Goal: Information Seeking & Learning: Understand process/instructions

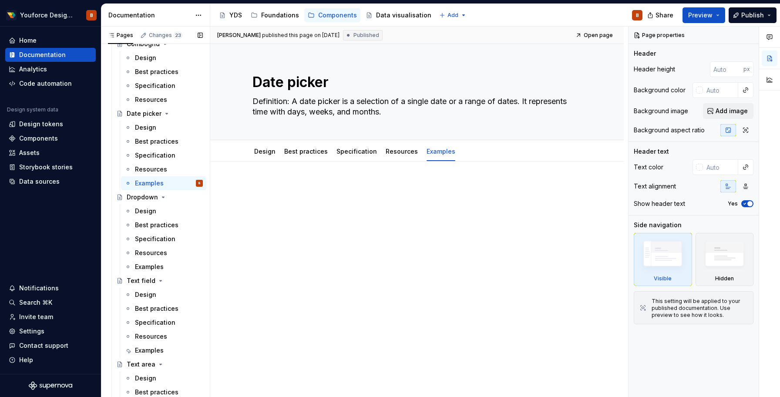
scroll to position [1979, 0]
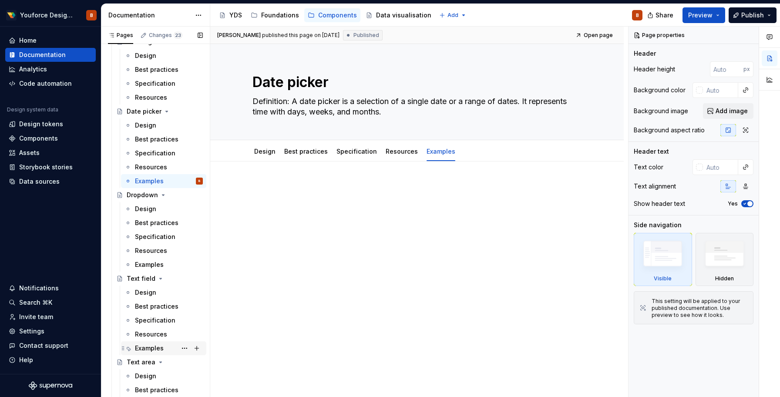
click at [140, 349] on div "Examples" at bounding box center [149, 348] width 29 height 9
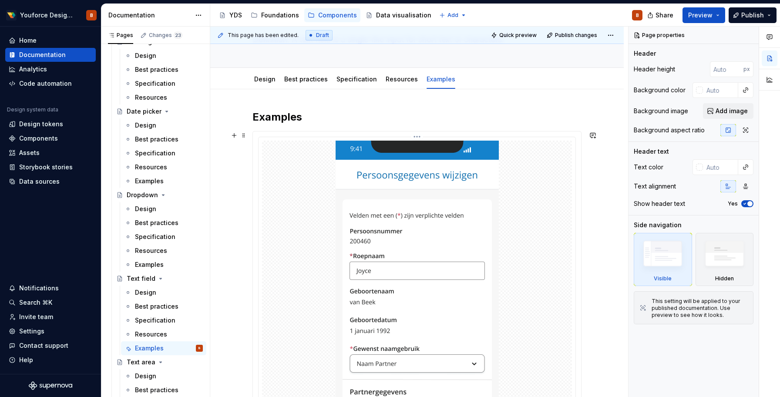
scroll to position [75, 0]
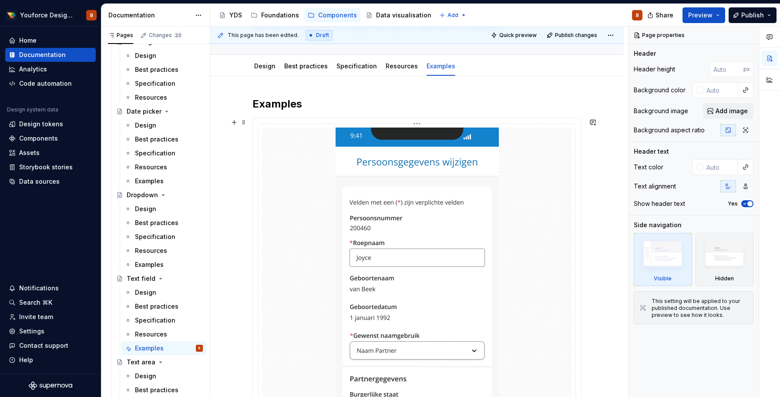
click at [400, 250] on img at bounding box center [417, 342] width 163 height 429
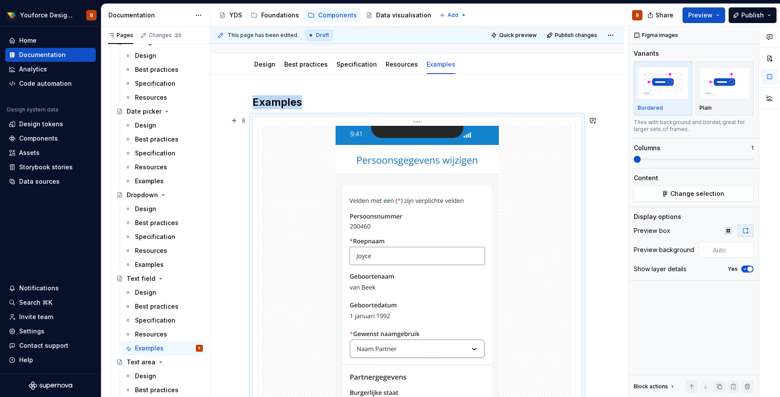
scroll to position [27, 0]
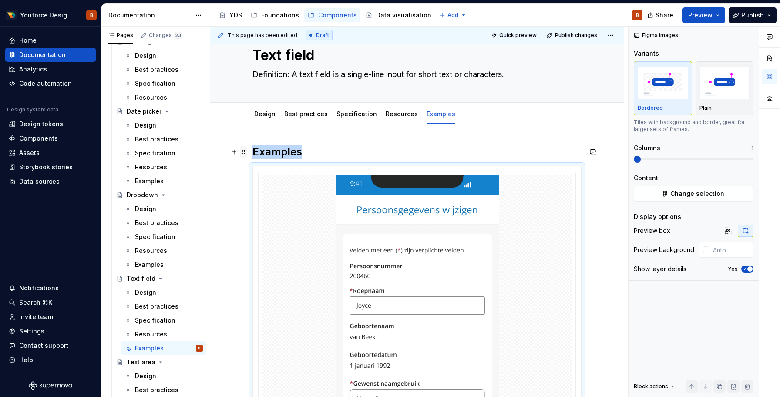
click at [242, 153] on span at bounding box center [243, 152] width 7 height 12
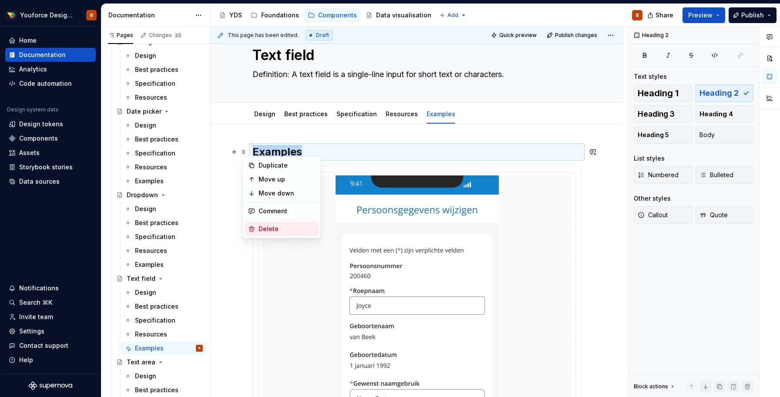
click at [266, 230] on div "Delete" at bounding box center [287, 229] width 57 height 9
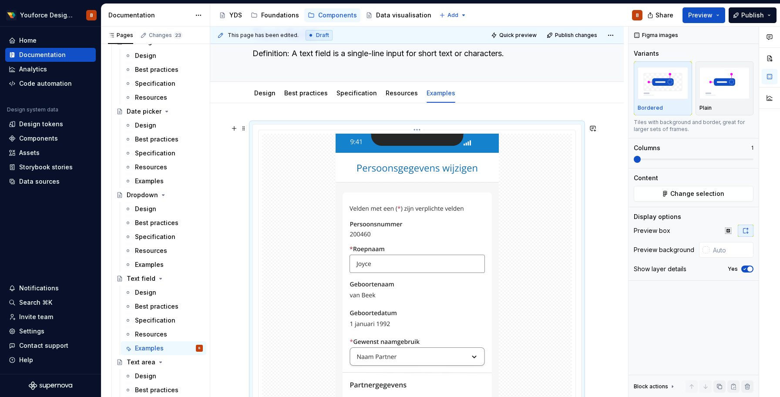
scroll to position [45, 0]
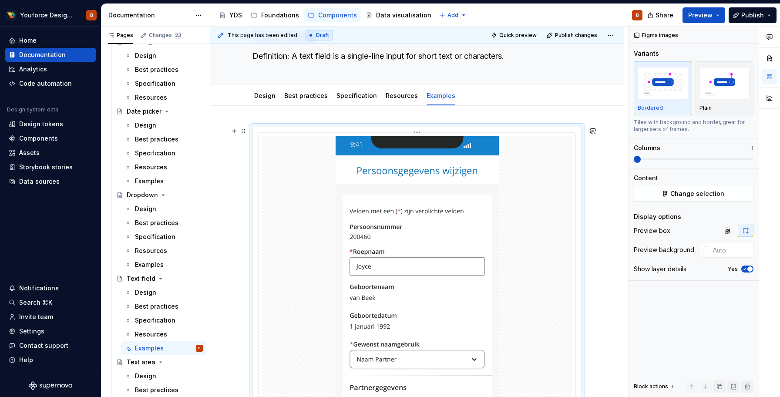
type textarea "*"
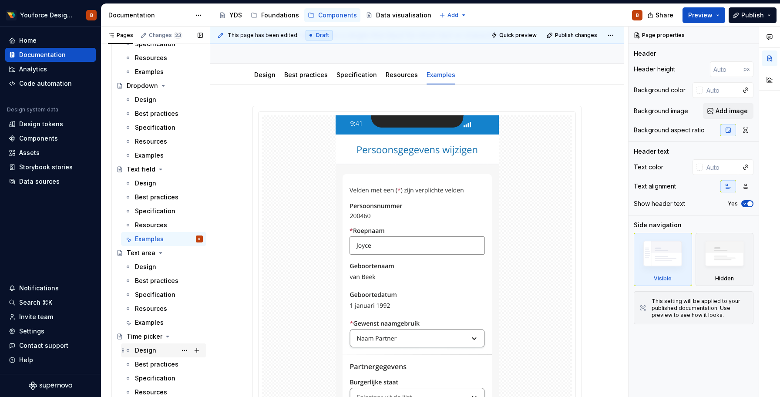
scroll to position [2089, 0]
click at [142, 322] on div "Examples" at bounding box center [149, 321] width 29 height 9
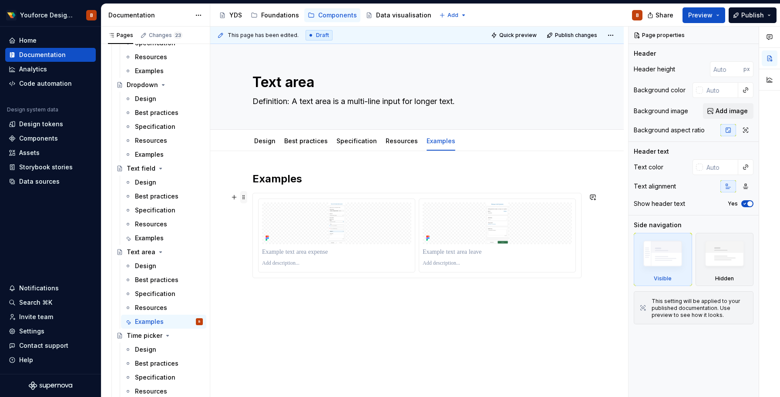
click at [247, 198] on span at bounding box center [243, 197] width 7 height 12
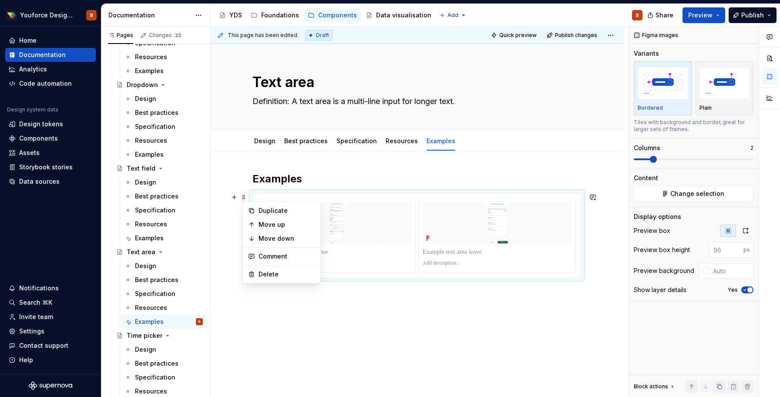
type textarea "*"
click at [259, 275] on div "Delete" at bounding box center [287, 274] width 57 height 9
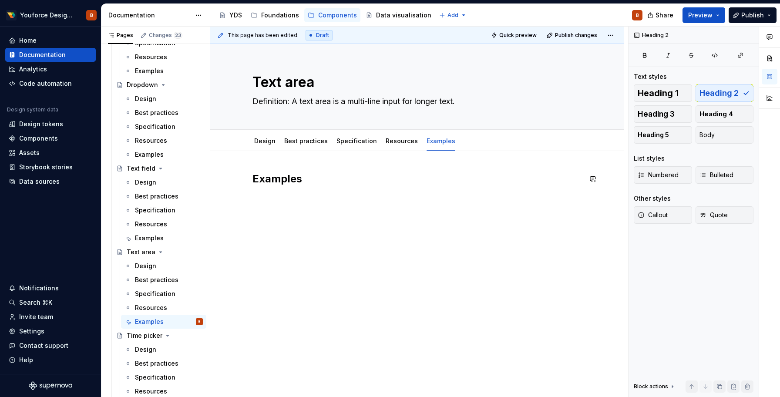
click at [278, 199] on div "Examples" at bounding box center [416, 188] width 329 height 33
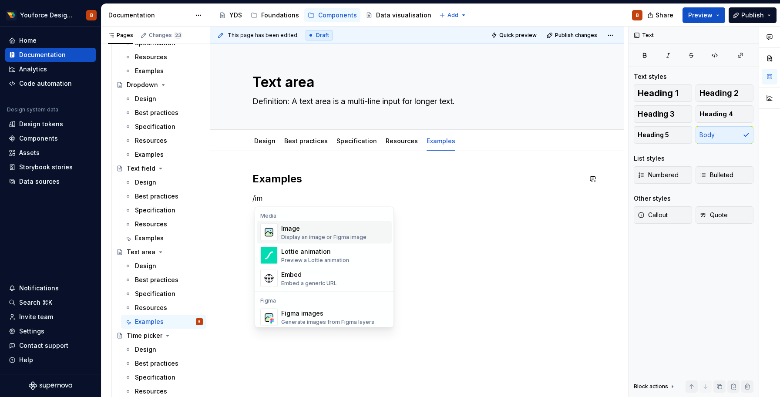
click at [345, 237] on div "Display an image or Figma image" at bounding box center [323, 237] width 85 height 7
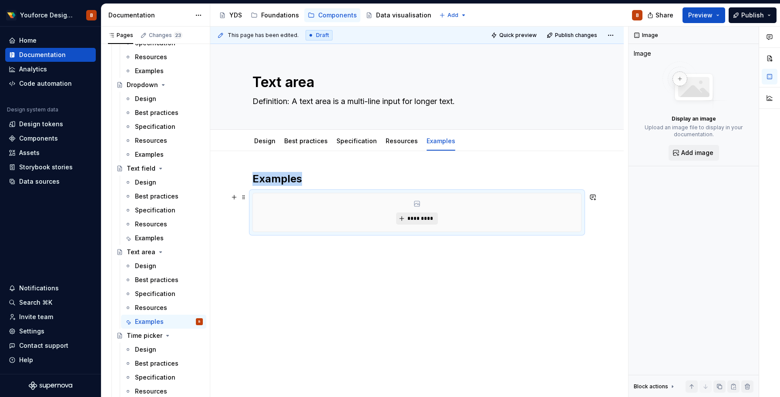
click at [410, 219] on span "*********" at bounding box center [420, 218] width 27 height 7
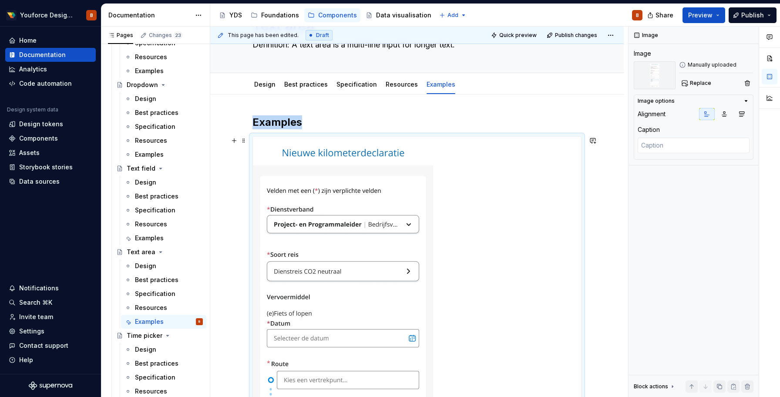
scroll to position [55, 0]
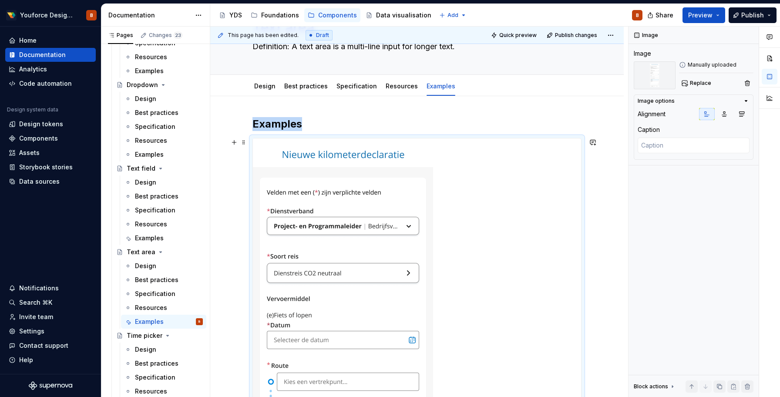
click at [400, 268] on img at bounding box center [343, 357] width 180 height 438
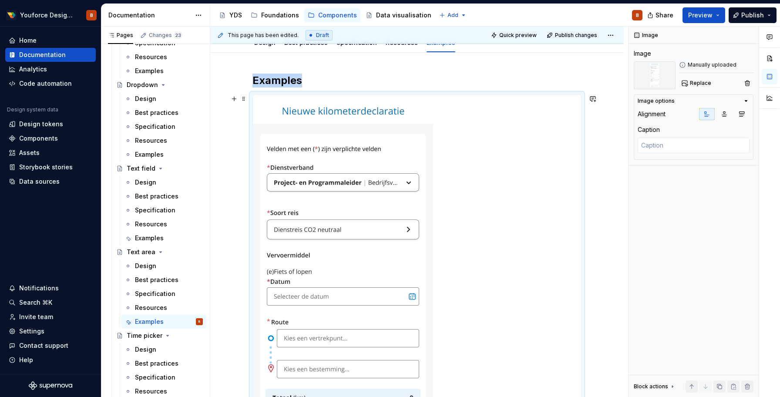
scroll to position [108, 0]
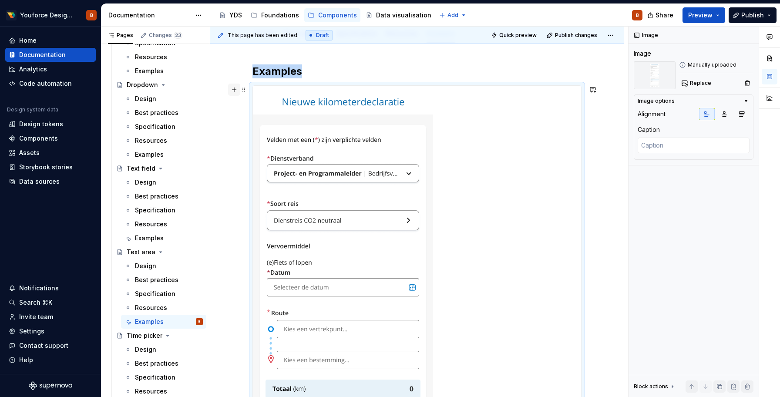
click at [236, 90] on button "button" at bounding box center [234, 90] width 12 height 12
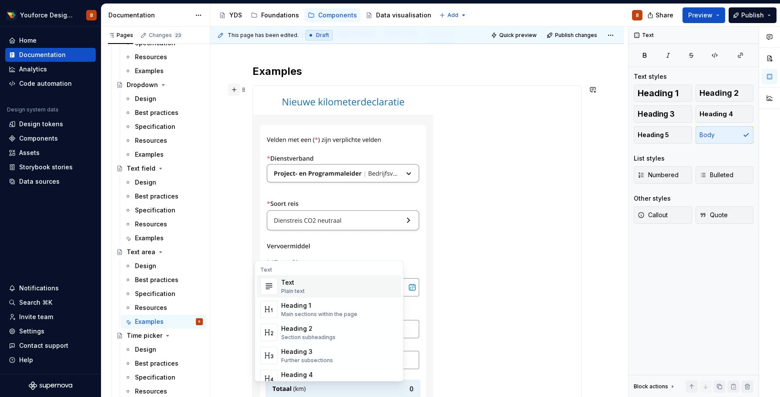
scroll to position [256, 0]
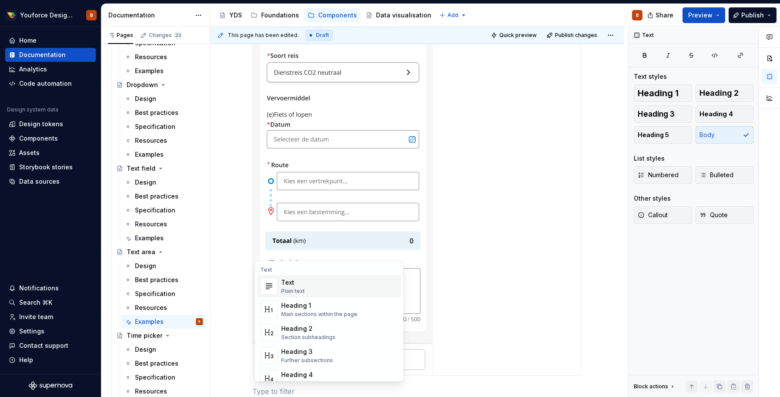
click at [237, 212] on div "Examples" at bounding box center [417, 211] width 414 height 631
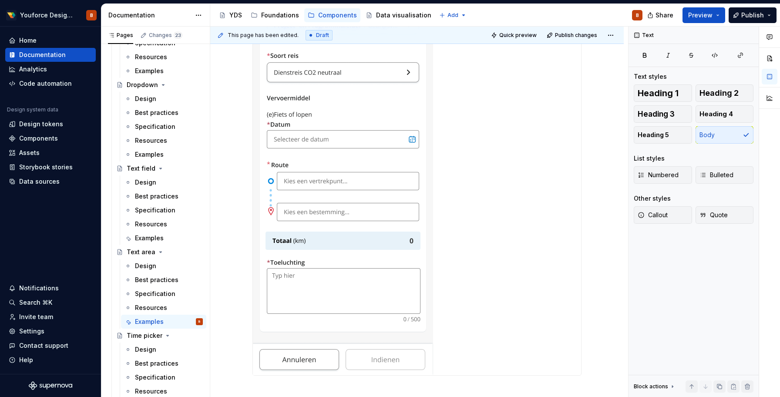
click at [336, 165] on img at bounding box center [343, 157] width 180 height 438
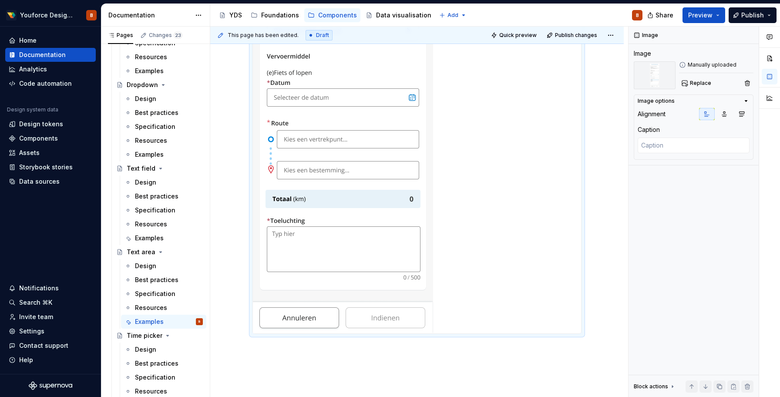
scroll to position [298, 0]
click at [370, 296] on img at bounding box center [343, 114] width 180 height 438
click at [751, 37] on button "button" at bounding box center [750, 35] width 12 height 12
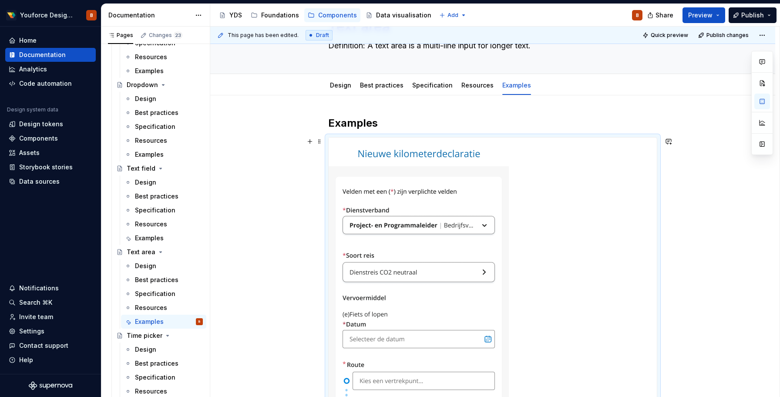
scroll to position [0, 0]
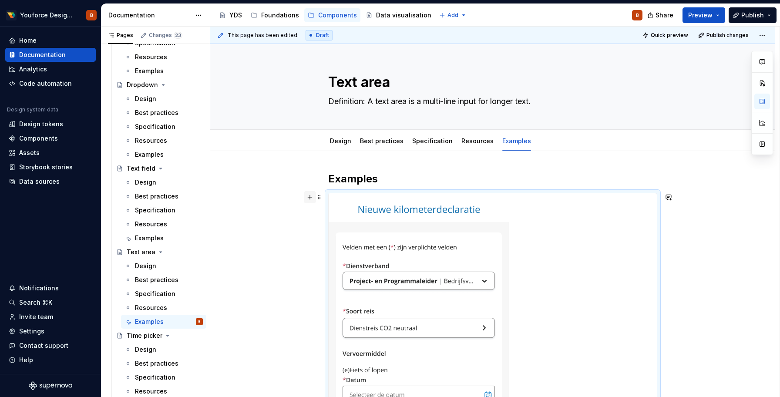
click at [311, 196] on button "button" at bounding box center [310, 197] width 12 height 12
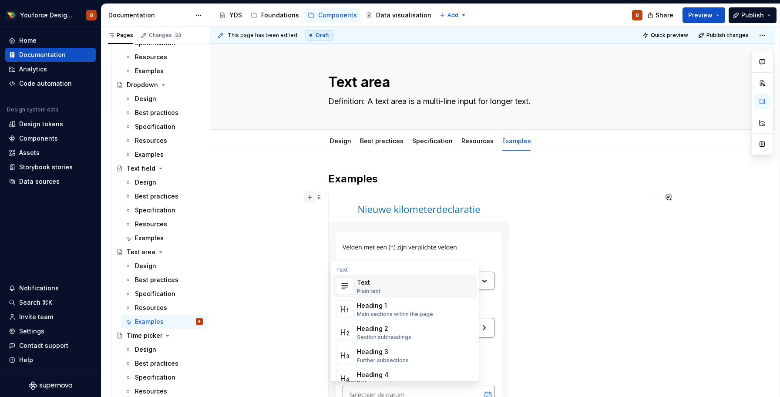
scroll to position [256, 0]
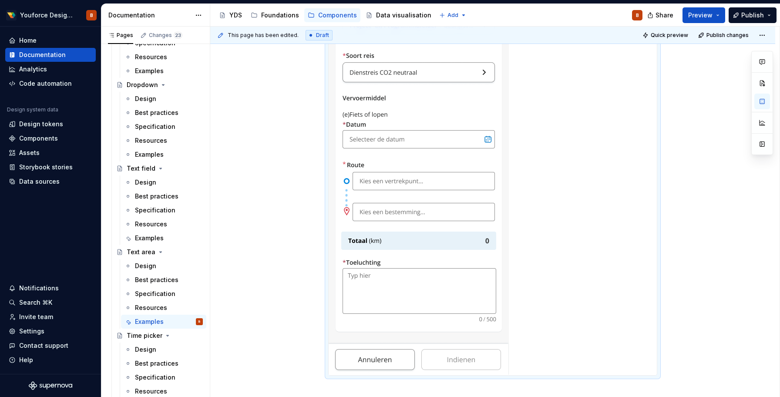
click at [375, 138] on img at bounding box center [419, 157] width 180 height 438
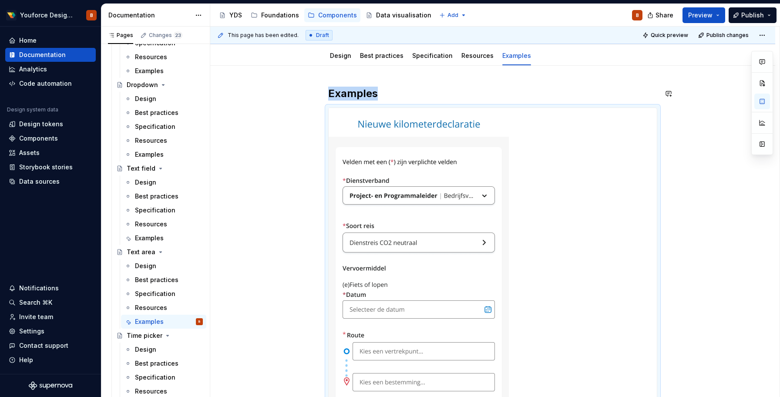
scroll to position [3, 0]
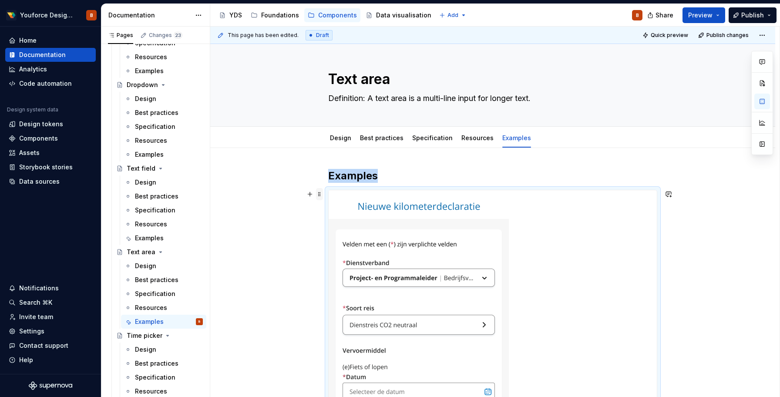
click at [320, 195] on span at bounding box center [319, 194] width 7 height 12
click at [662, 39] on button "Quick preview" at bounding box center [666, 35] width 52 height 12
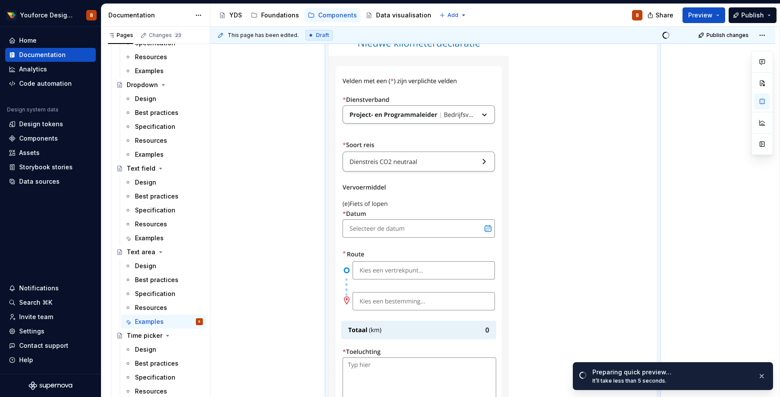
click at [363, 231] on img at bounding box center [419, 246] width 180 height 438
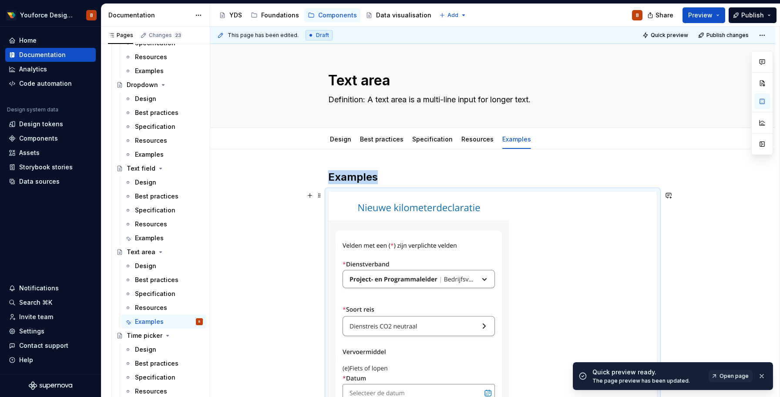
scroll to position [0, 0]
click at [319, 199] on span at bounding box center [319, 197] width 7 height 12
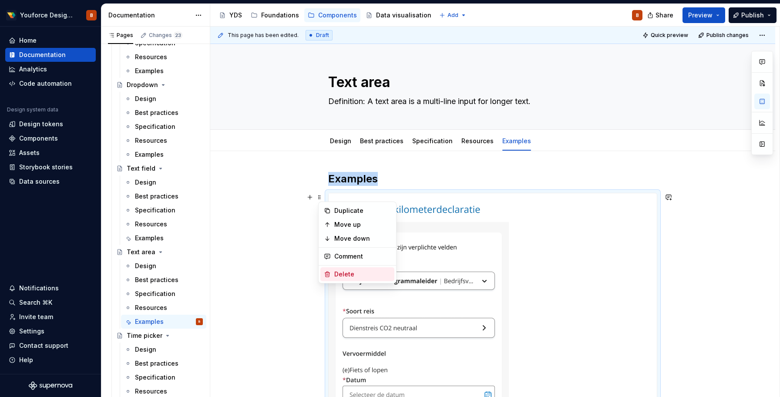
click at [337, 273] on div "Delete" at bounding box center [362, 274] width 57 height 9
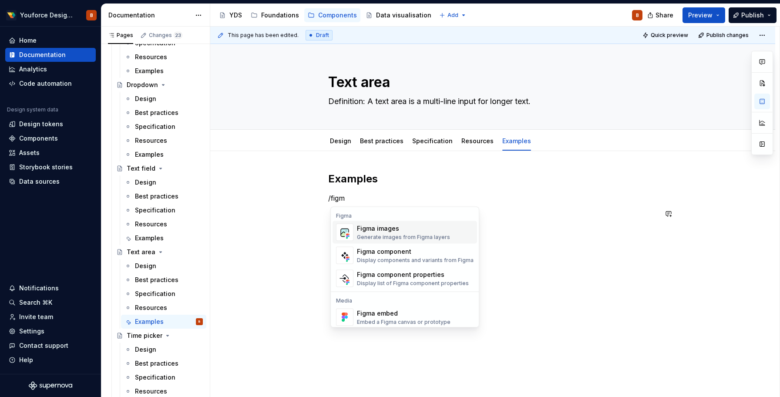
click at [369, 229] on div "Figma images" at bounding box center [403, 228] width 93 height 9
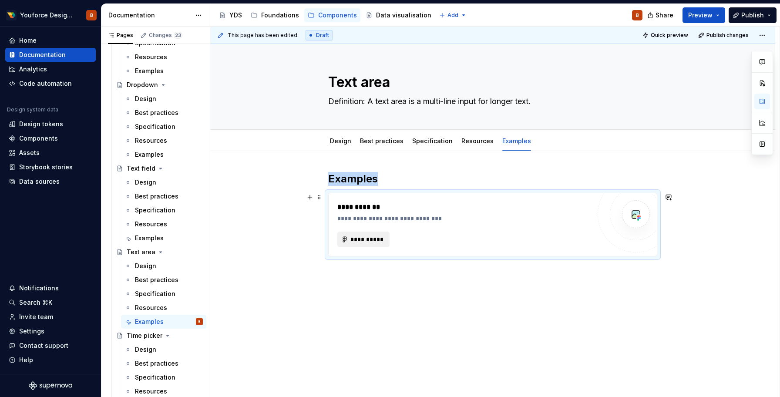
click at [369, 237] on span "**********" at bounding box center [367, 239] width 34 height 9
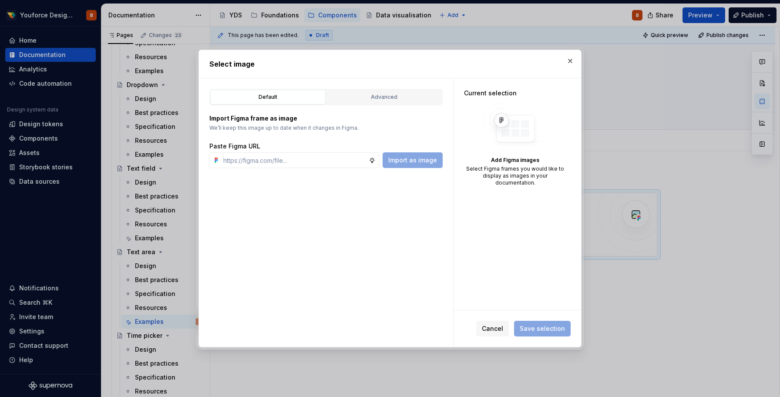
click at [381, 104] on div "Default Advanced" at bounding box center [325, 97] width 233 height 17
click at [383, 97] on div "Advanced" at bounding box center [384, 97] width 109 height 9
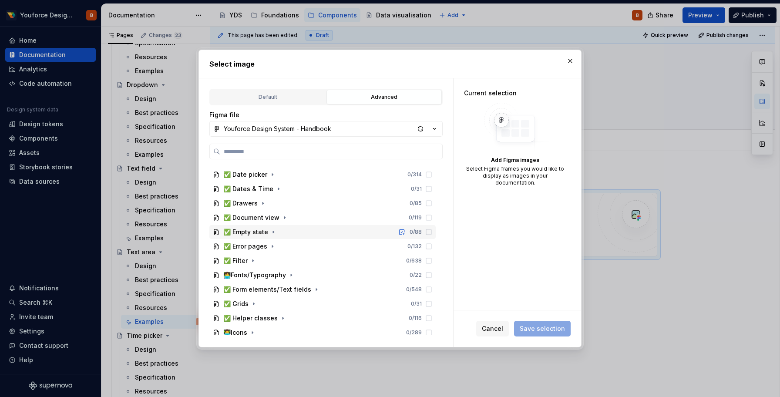
scroll to position [109, 0]
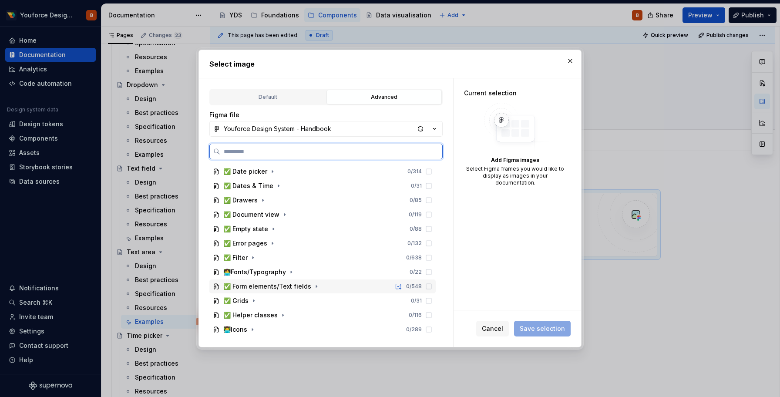
click at [259, 282] on div "✅ Form elements/Text fields" at bounding box center [267, 286] width 88 height 9
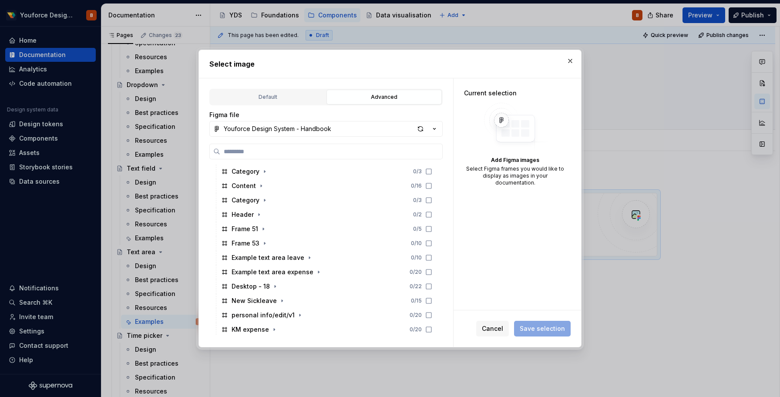
scroll to position [532, 0]
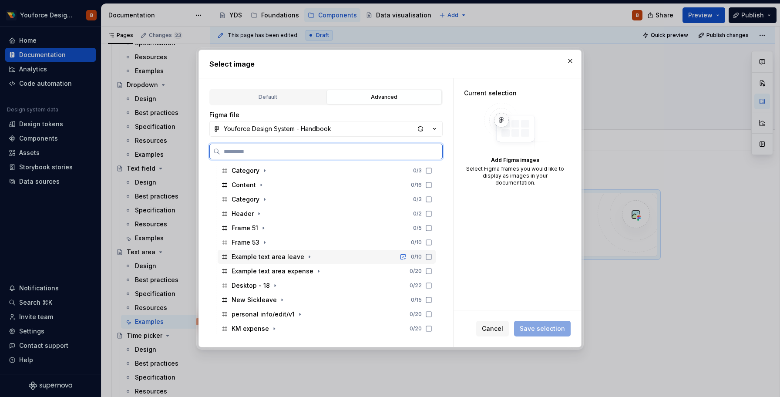
click at [261, 256] on div "Example text area leave" at bounding box center [268, 256] width 73 height 9
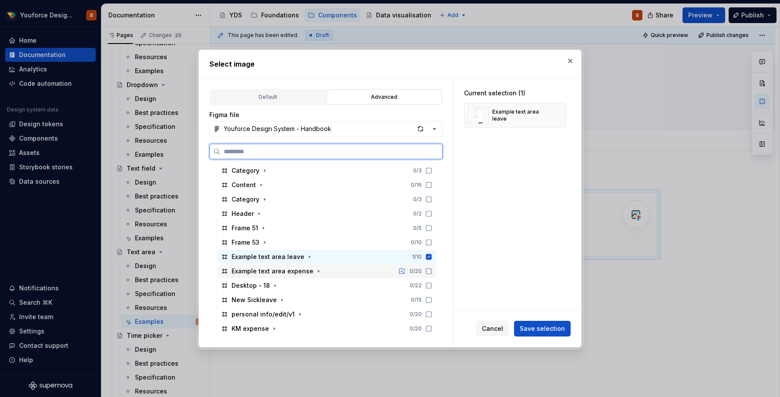
click at [432, 270] on icon at bounding box center [428, 271] width 7 height 7
click at [432, 286] on icon at bounding box center [428, 285] width 7 height 7
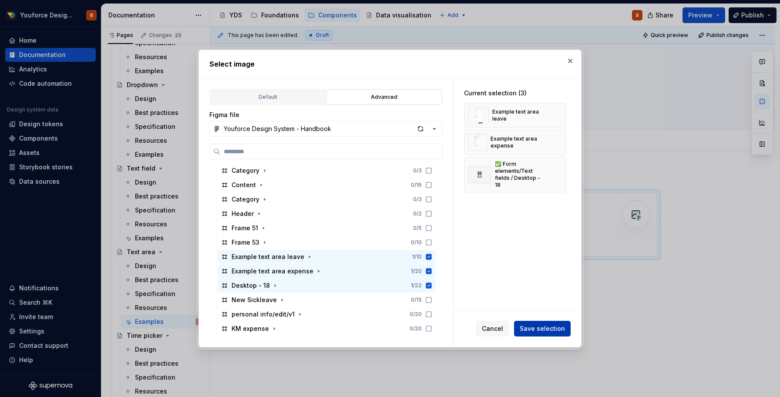
click at [537, 330] on span "Save selection" at bounding box center [542, 328] width 45 height 9
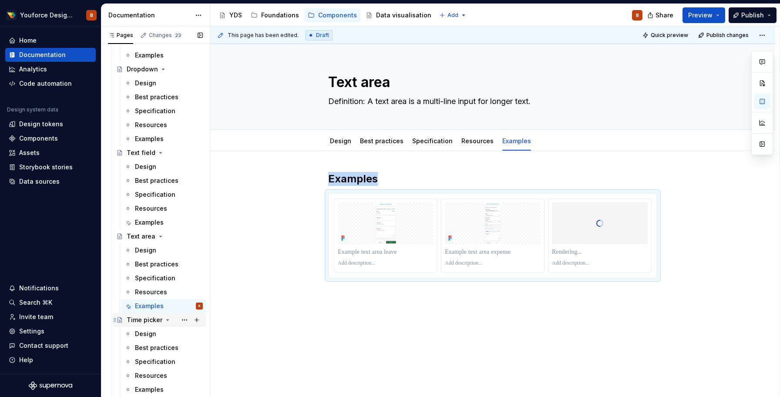
scroll to position [2091, 0]
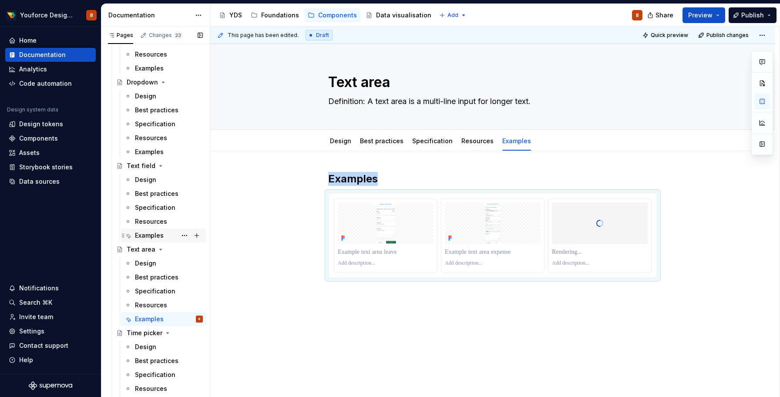
click at [151, 235] on div "Examples" at bounding box center [149, 235] width 29 height 9
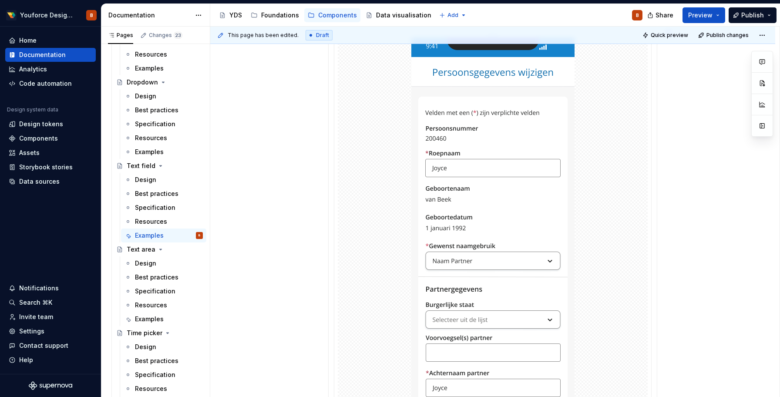
scroll to position [135, 0]
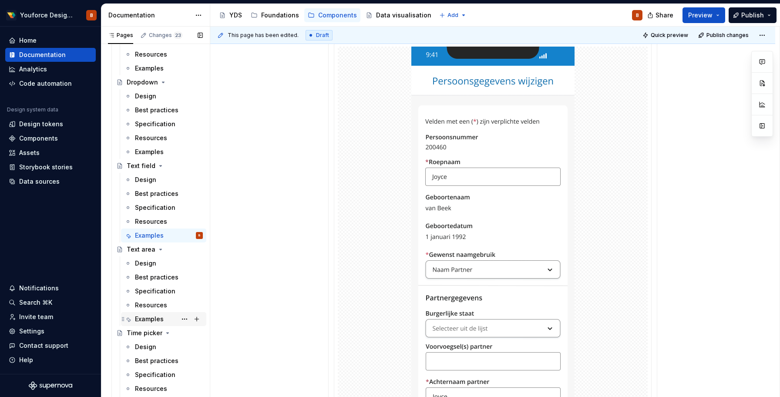
click at [157, 317] on div "Examples" at bounding box center [149, 319] width 29 height 9
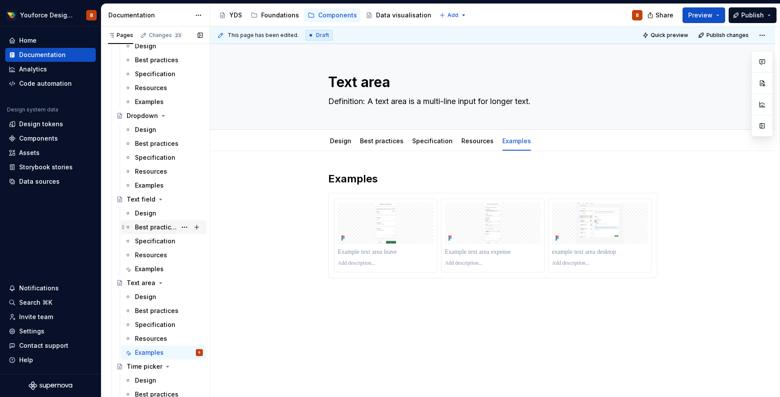
scroll to position [2052, 0]
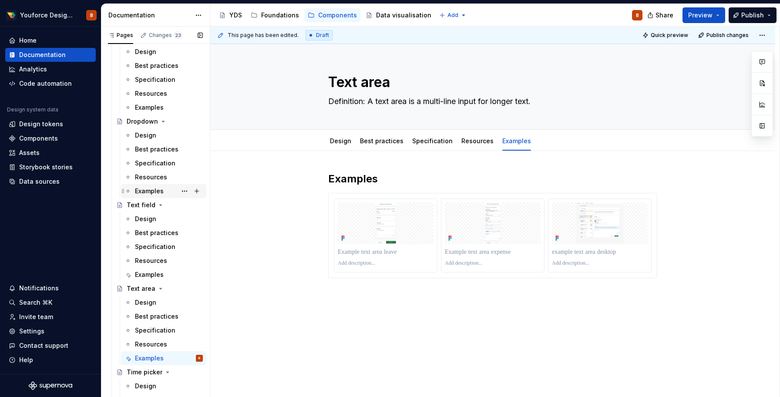
click at [152, 194] on div "Examples" at bounding box center [149, 191] width 29 height 9
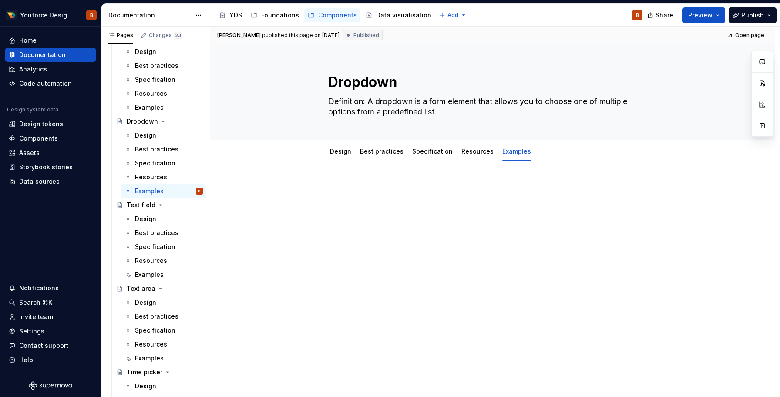
click at [338, 198] on div at bounding box center [492, 198] width 329 height 33
type textarea "*"
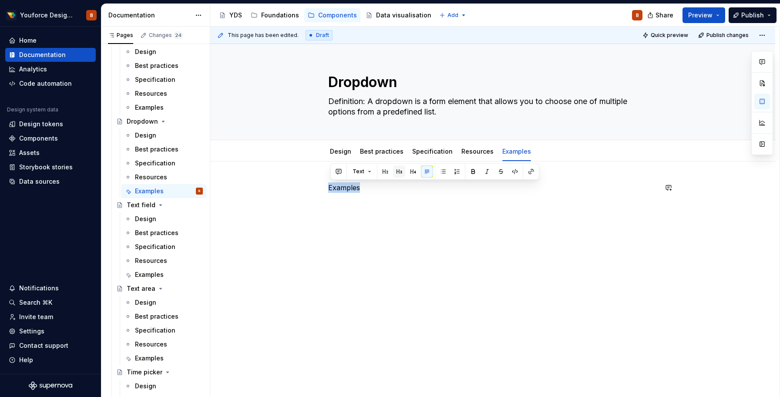
click at [397, 173] on button "button" at bounding box center [399, 171] width 12 height 12
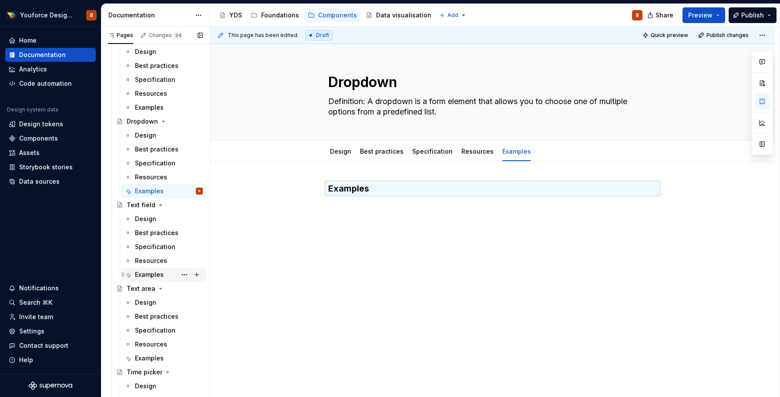
click at [148, 273] on div "Examples" at bounding box center [149, 274] width 29 height 9
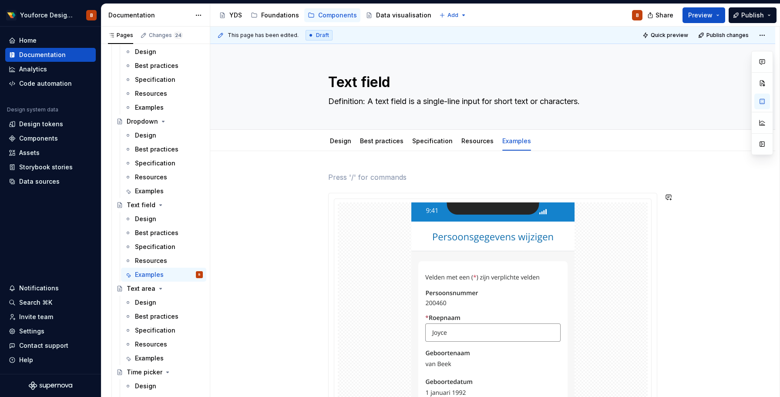
type textarea "*"
click at [385, 163] on button "button" at bounding box center [385, 161] width 12 height 12
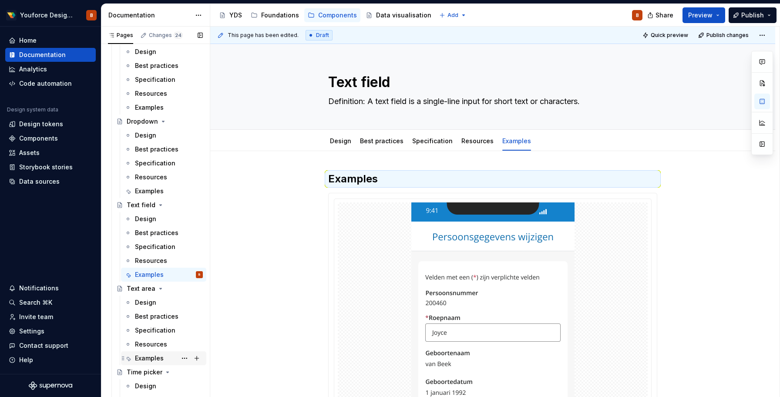
click at [157, 360] on div "Examples" at bounding box center [149, 358] width 29 height 9
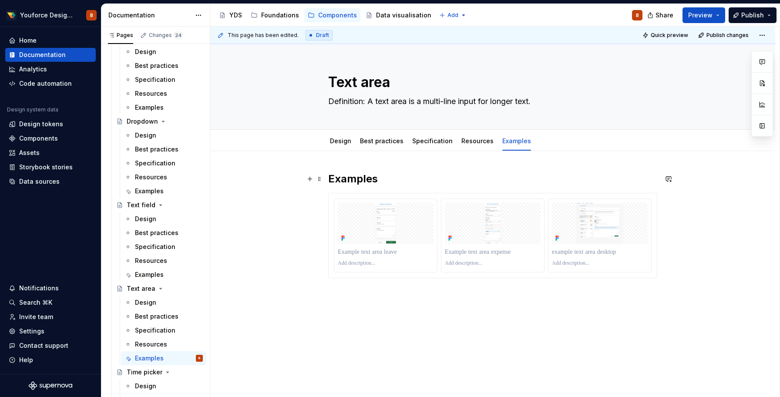
click at [344, 179] on h2 "Examples" at bounding box center [492, 179] width 329 height 14
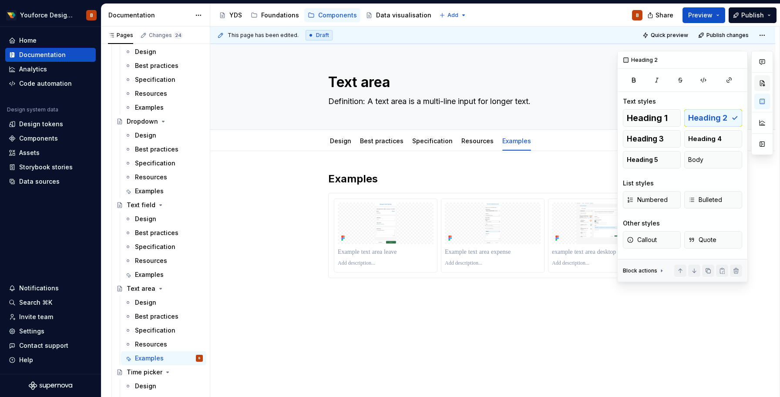
click at [765, 83] on button "button" at bounding box center [762, 83] width 16 height 16
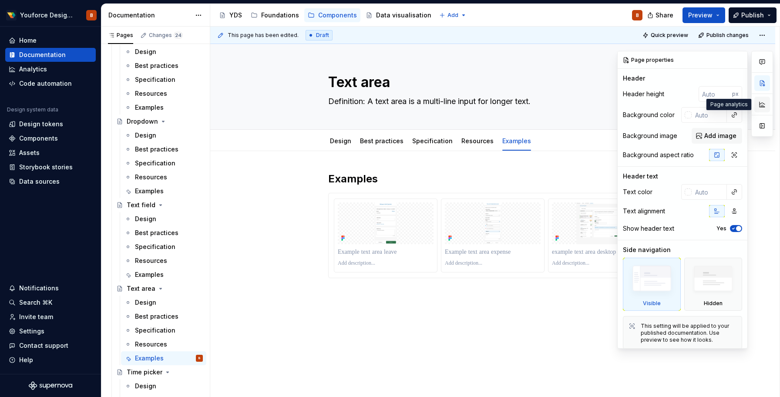
click at [764, 100] on button "button" at bounding box center [762, 105] width 16 height 16
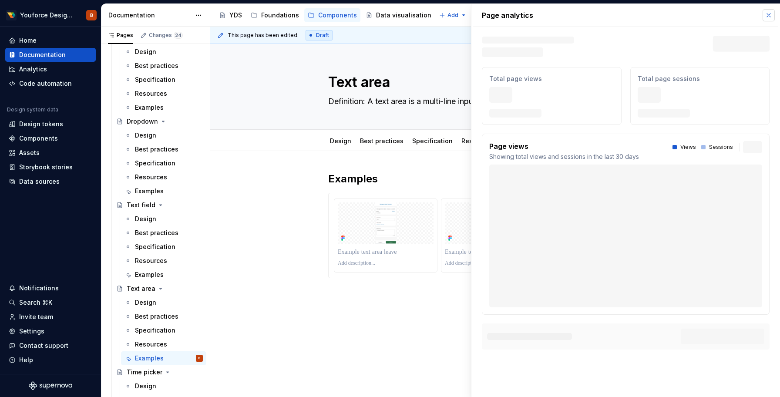
click at [769, 17] on button "button" at bounding box center [769, 15] width 12 height 12
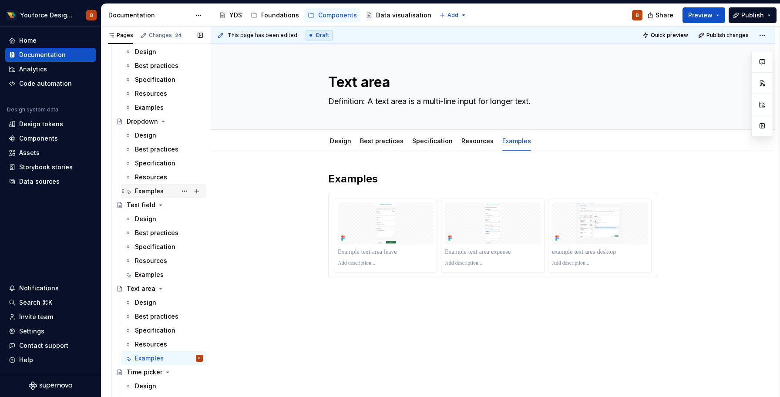
click at [158, 194] on div "Examples" at bounding box center [149, 191] width 29 height 9
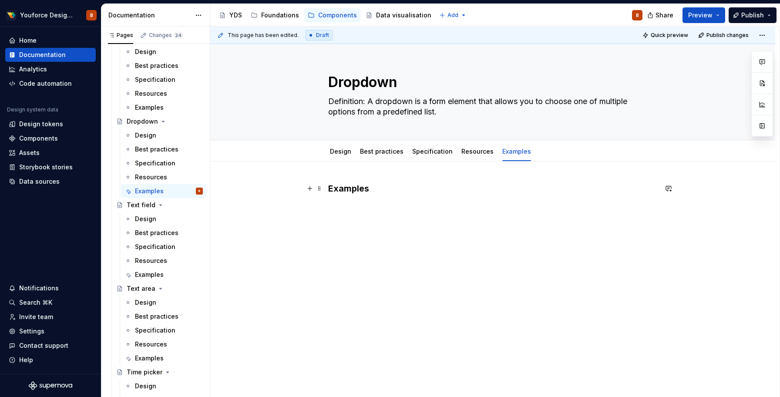
click at [356, 189] on h3 "Examples" at bounding box center [492, 188] width 329 height 12
type textarea "*"
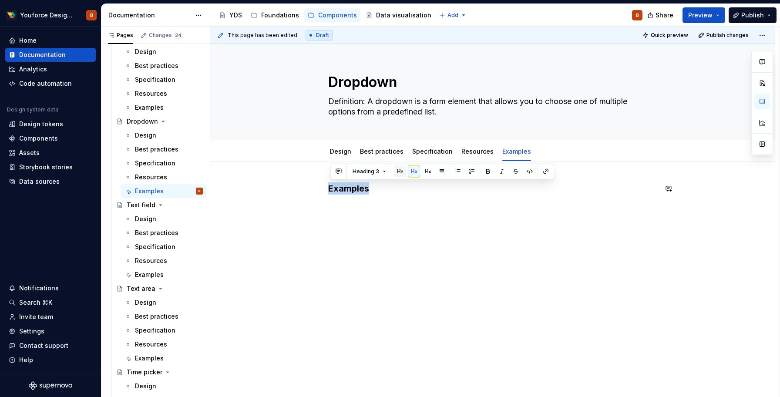
click at [397, 173] on button "button" at bounding box center [400, 171] width 12 height 12
click at [357, 215] on div "Examples" at bounding box center [492, 198] width 329 height 33
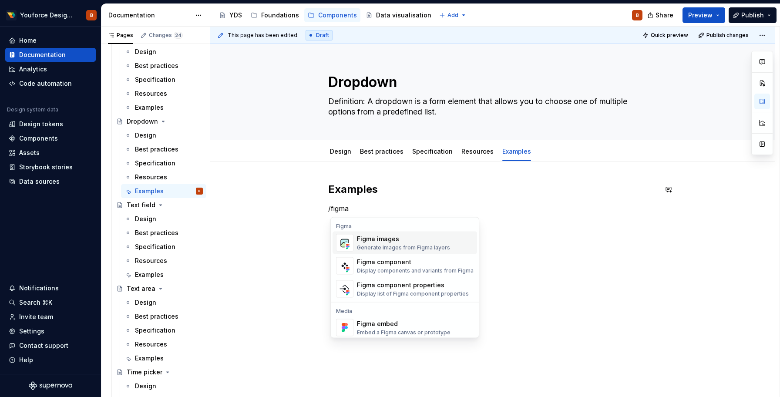
click at [367, 242] on div "Figma images" at bounding box center [403, 239] width 93 height 9
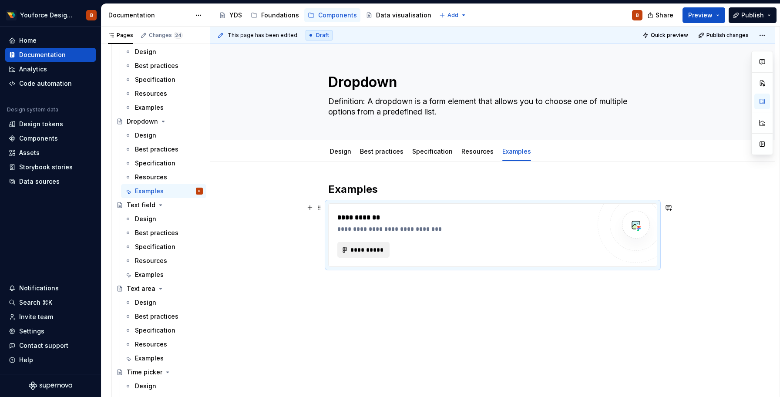
click at [368, 253] on span "**********" at bounding box center [367, 250] width 34 height 9
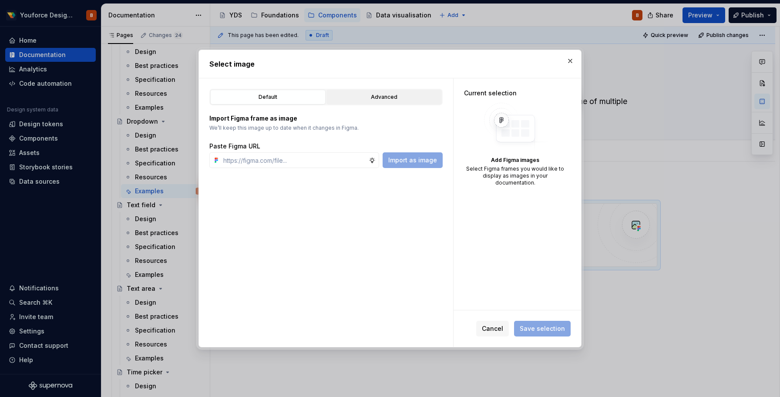
click at [384, 96] on div "Advanced" at bounding box center [384, 97] width 109 height 9
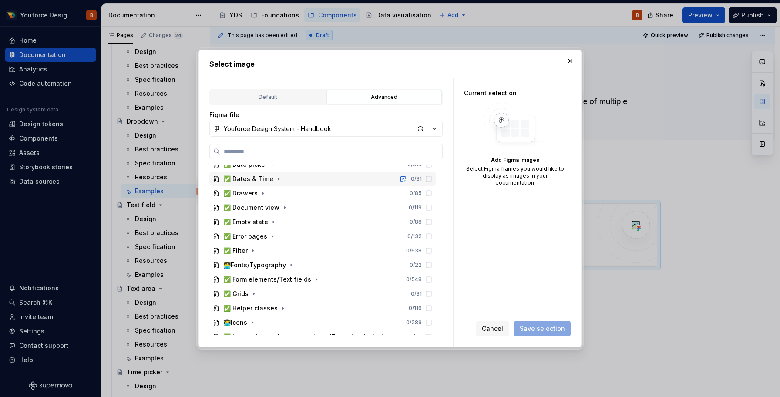
scroll to position [117, 0]
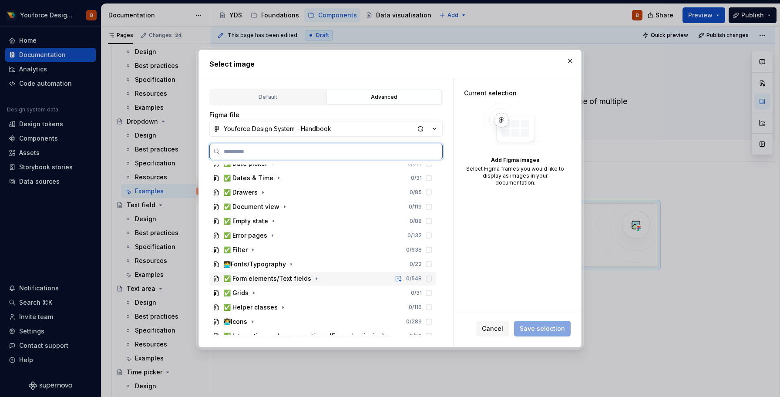
click at [267, 274] on div "✅ Form elements/Text fields" at bounding box center [267, 278] width 88 height 9
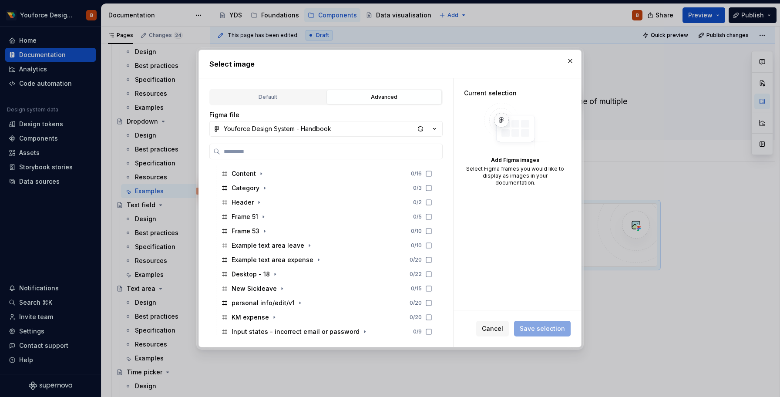
scroll to position [546, 0]
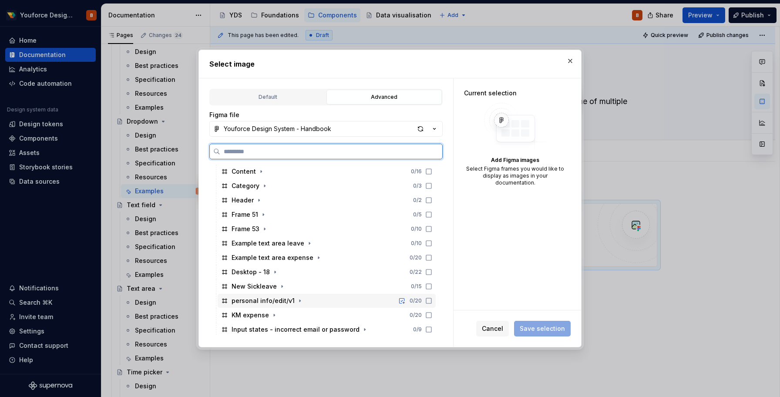
click at [267, 305] on div "personal info/edit/v1" at bounding box center [263, 300] width 63 height 9
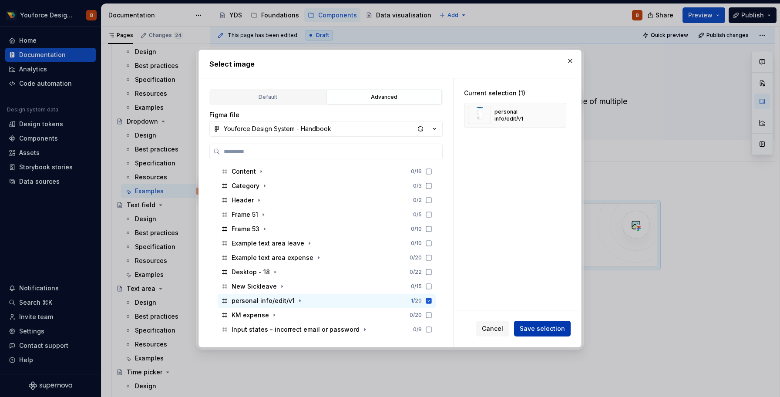
click at [534, 321] on button "Save selection" at bounding box center [542, 329] width 57 height 16
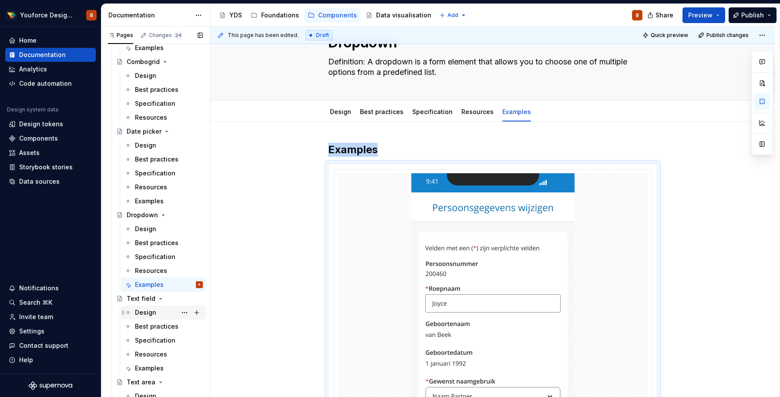
scroll to position [1951, 0]
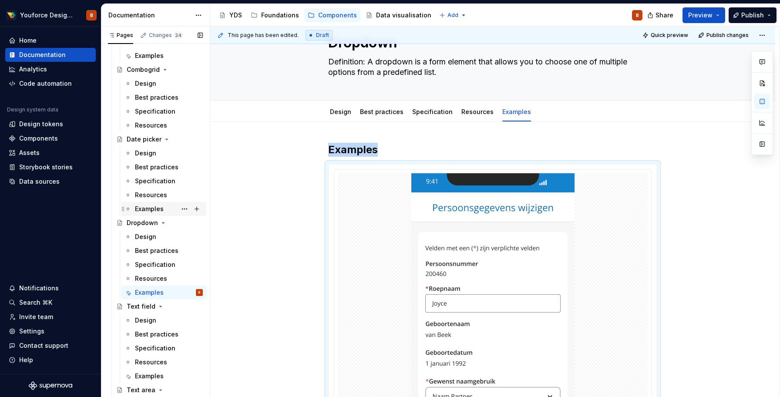
click at [148, 208] on div "Examples" at bounding box center [149, 209] width 29 height 9
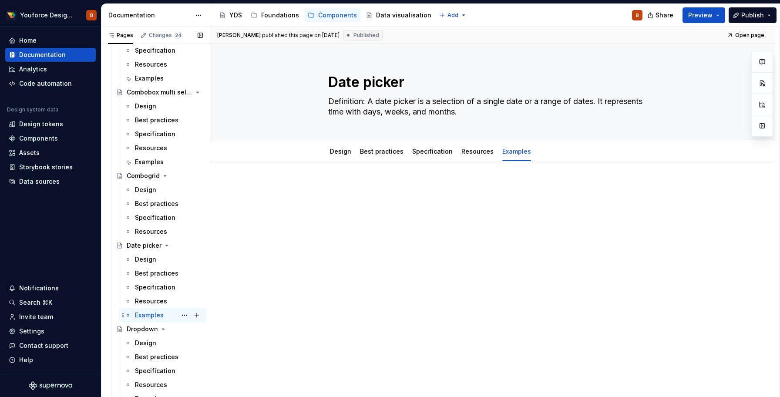
scroll to position [1843, 0]
click at [153, 162] on div "Examples" at bounding box center [149, 163] width 29 height 9
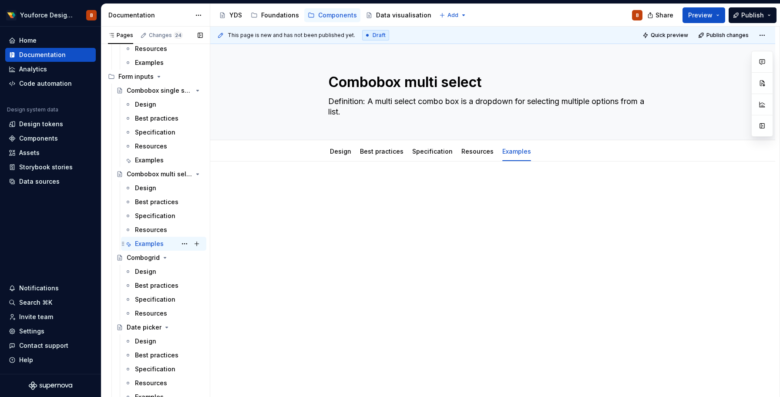
scroll to position [1762, 0]
click at [145, 158] on div "Examples" at bounding box center [149, 160] width 29 height 9
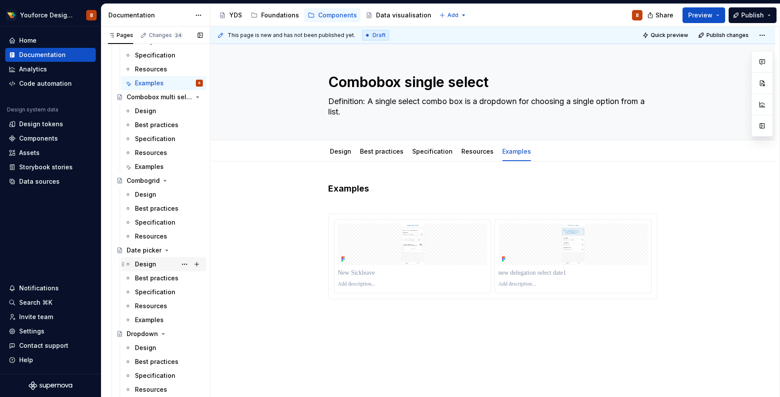
scroll to position [1840, 0]
click at [149, 320] on div "Examples" at bounding box center [149, 319] width 29 height 9
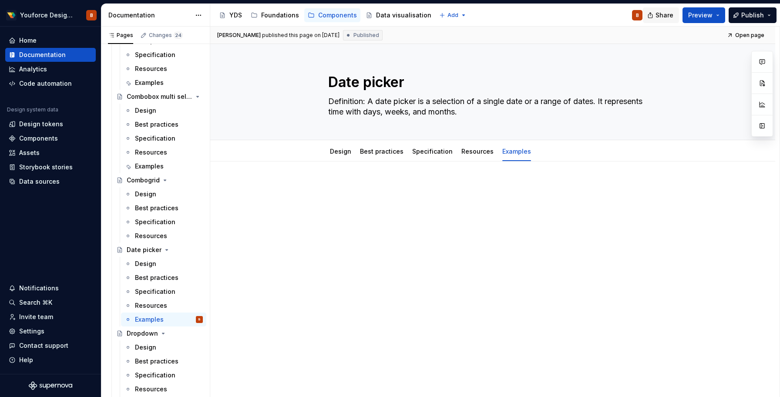
type textarea "*"
